Goal: Task Accomplishment & Management: Book appointment/travel/reservation

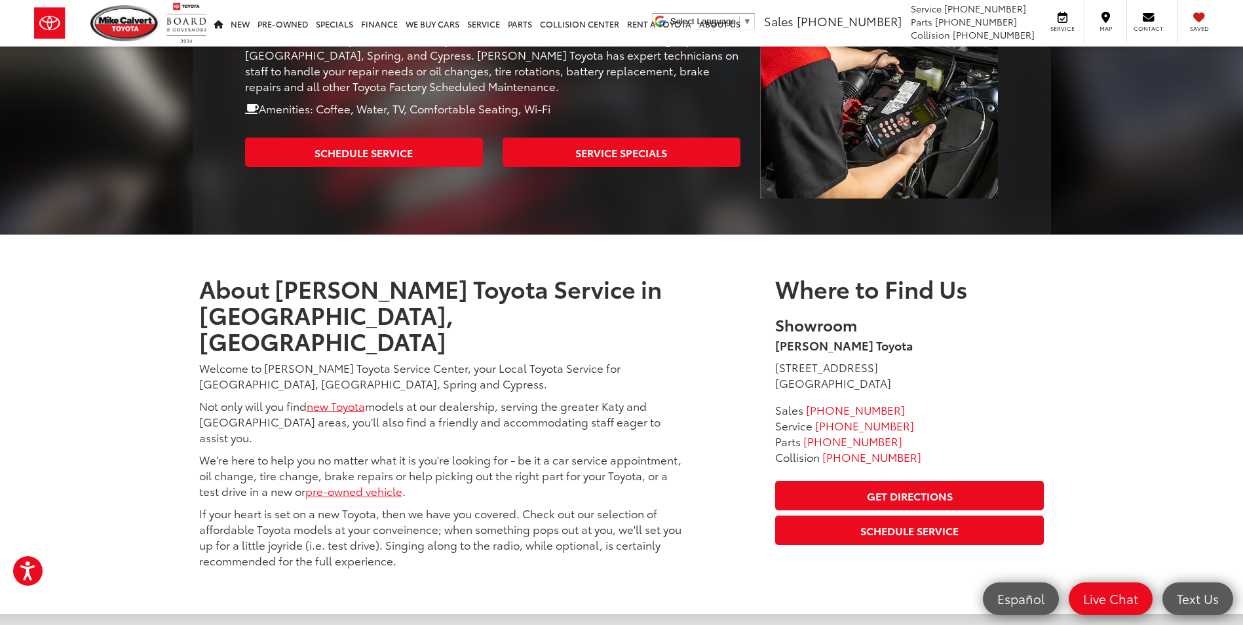
scroll to position [384, 0]
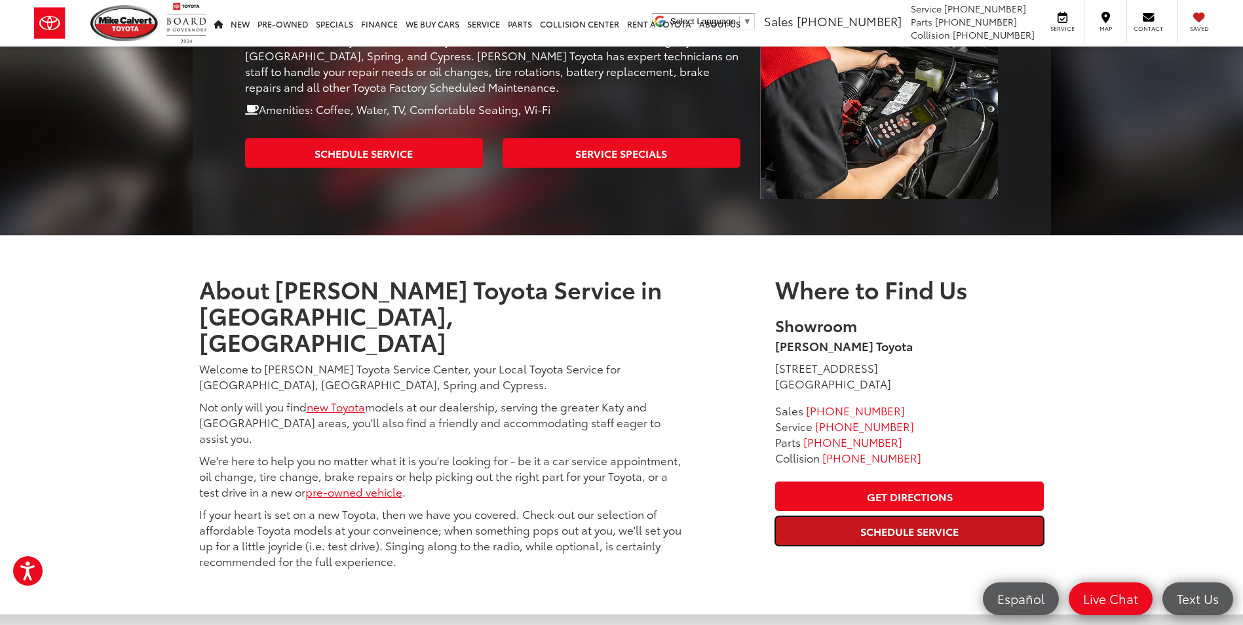
drag, startPoint x: 904, startPoint y: 503, endPoint x: 646, endPoint y: 370, distance: 290.4
click at [904, 516] on link "Schedule Service" at bounding box center [909, 530] width 269 height 29
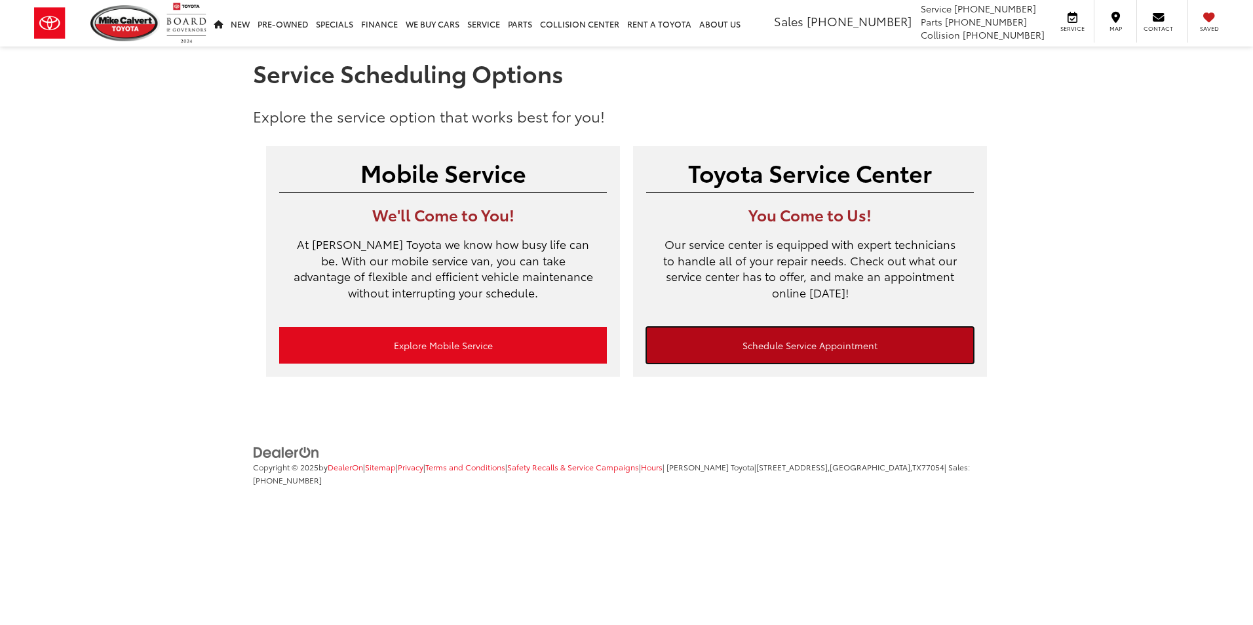
click at [735, 354] on link "Schedule Service Appointment" at bounding box center [810, 345] width 328 height 37
